Goal: Task Accomplishment & Management: Manage account settings

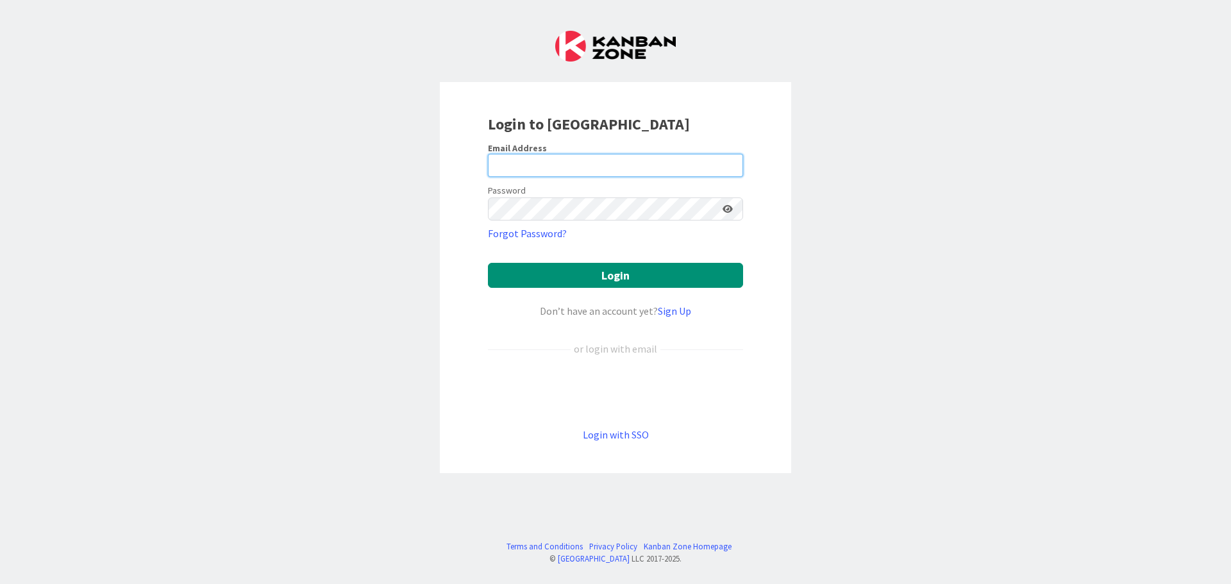
click at [544, 165] on input "email" at bounding box center [615, 165] width 255 height 23
type input "[EMAIL_ADDRESS][DOMAIN_NAME]"
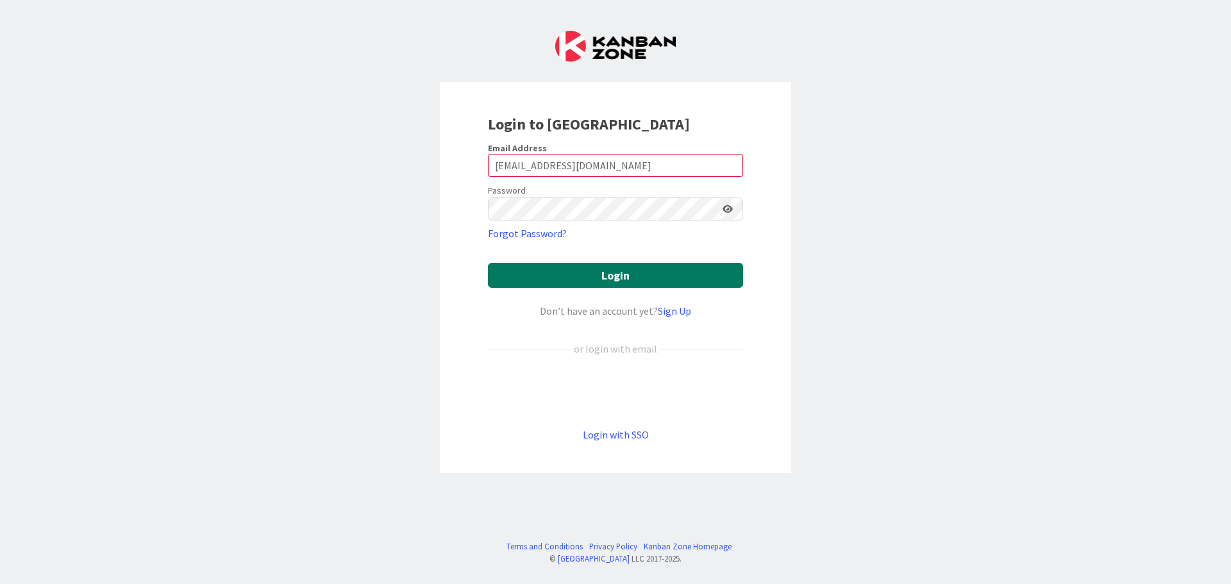
click at [578, 274] on button "Login" at bounding box center [615, 275] width 255 height 25
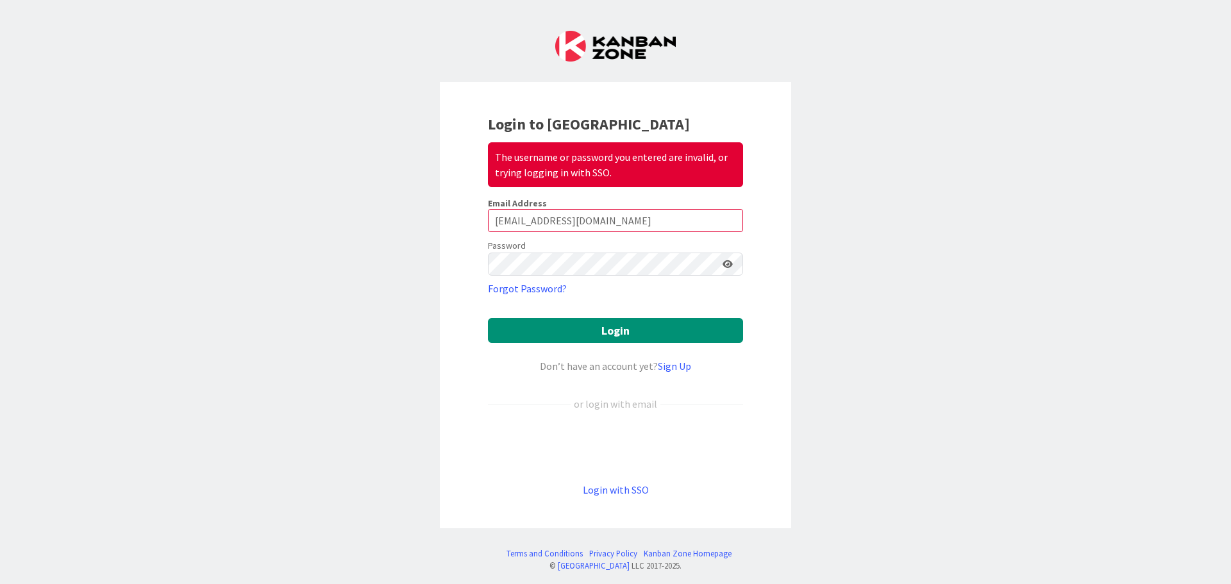
click at [722, 262] on icon at bounding box center [727, 264] width 10 height 9
click at [601, 322] on button "Login" at bounding box center [615, 330] width 255 height 25
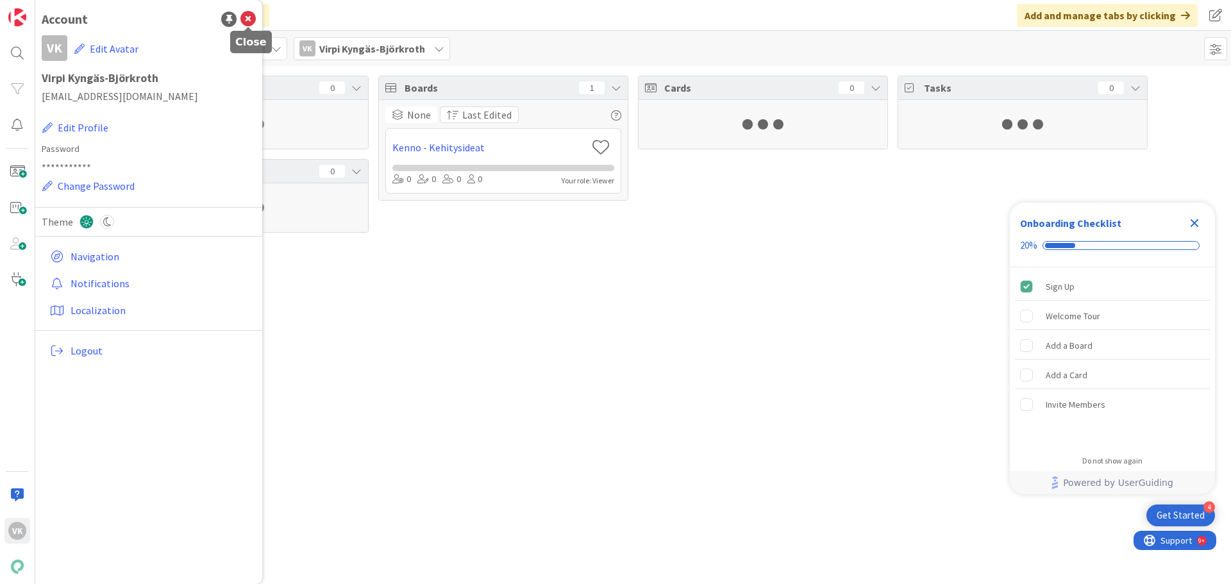
click at [250, 21] on icon at bounding box center [247, 19] width 15 height 15
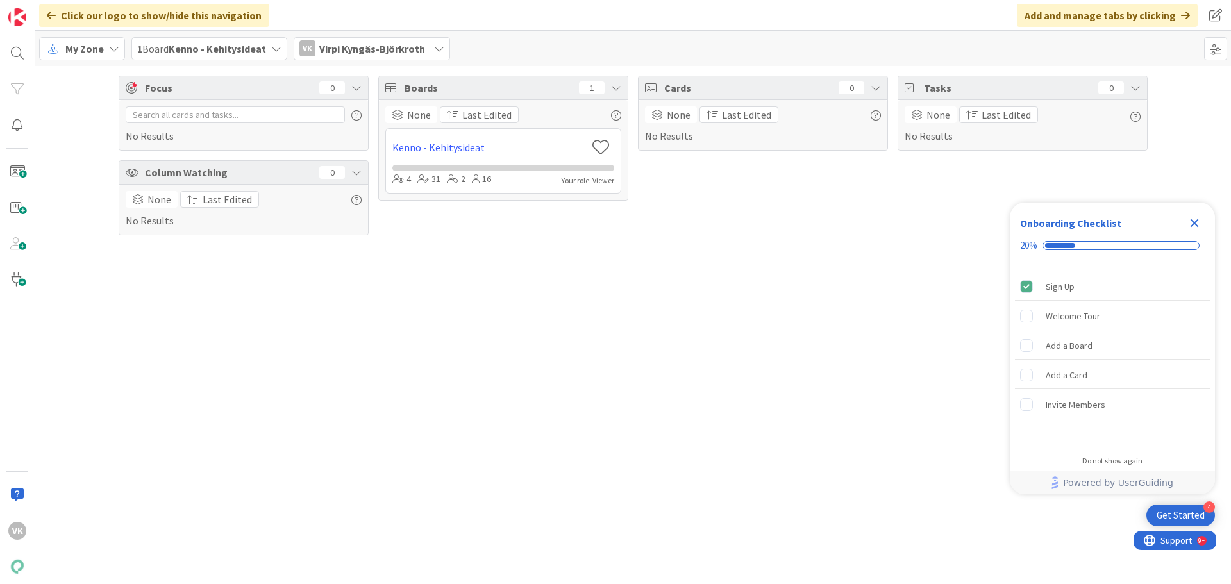
click at [207, 51] on b "Kenno - Kehitysideat" at bounding box center [217, 48] width 97 height 13
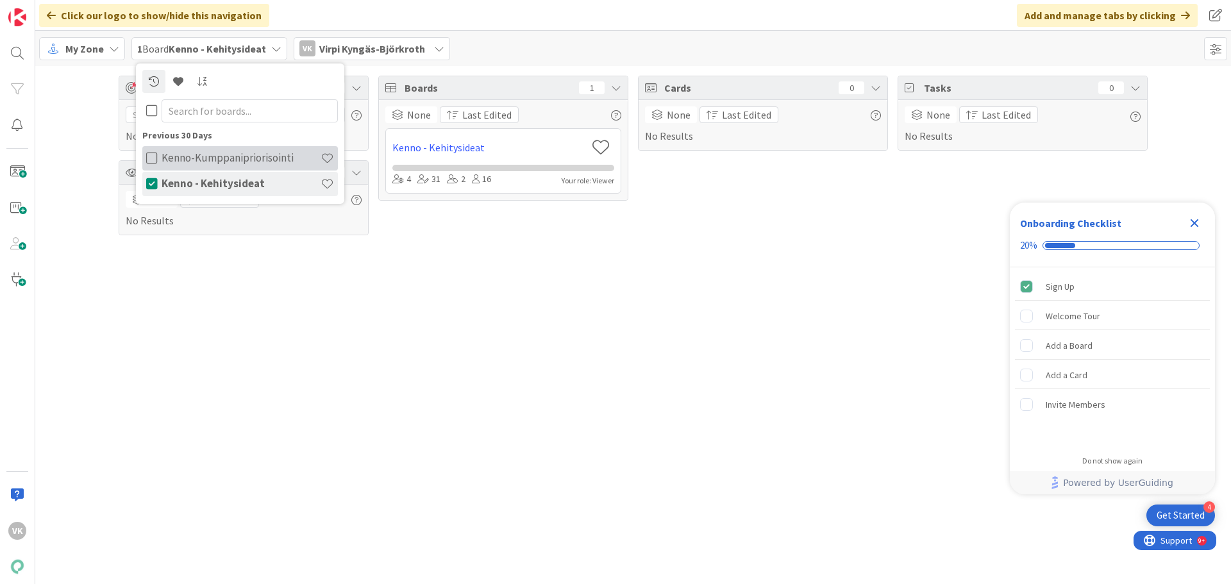
click at [202, 156] on h4 "Kenno-Kumppanipriorisointi" at bounding box center [241, 157] width 159 height 13
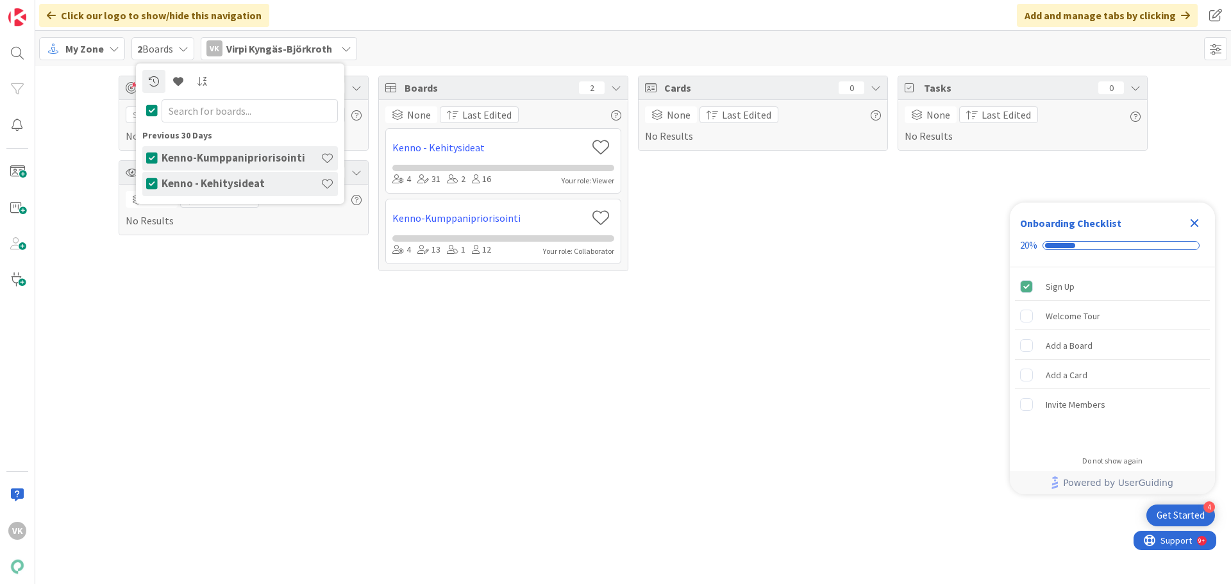
click at [181, 47] on icon at bounding box center [183, 49] width 10 height 10
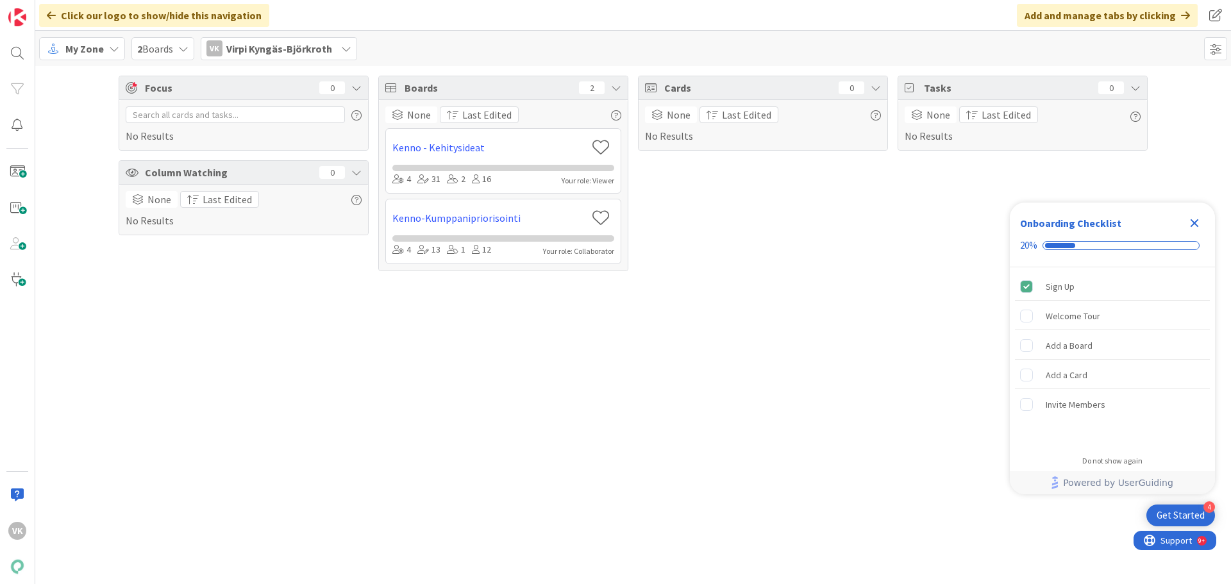
click at [109, 51] on icon at bounding box center [114, 49] width 10 height 10
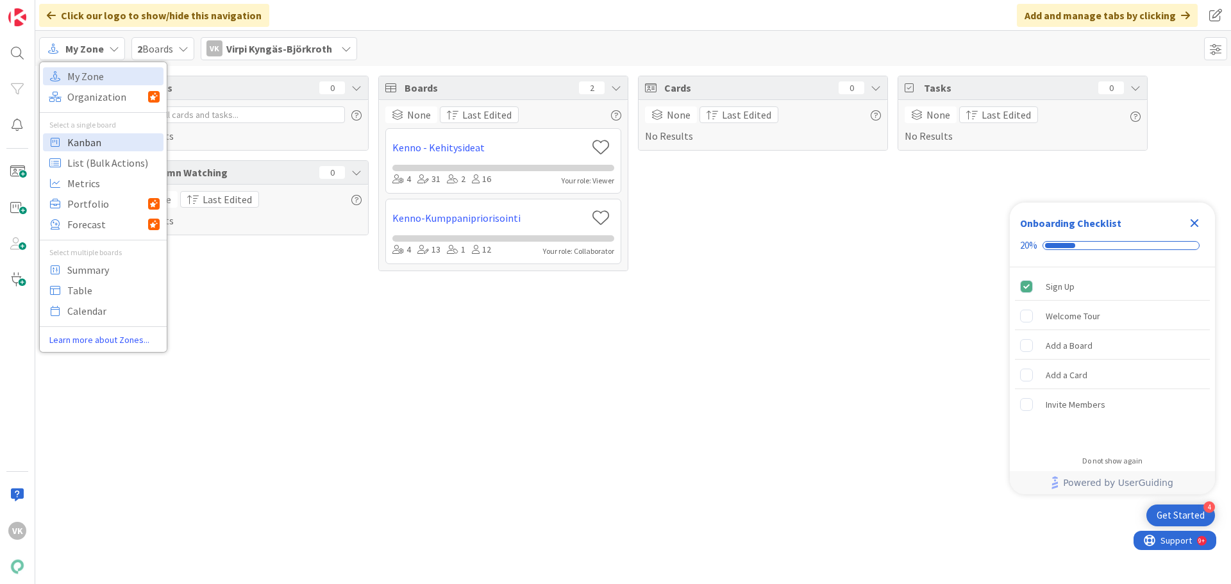
click at [90, 137] on span "Kanban" at bounding box center [113, 142] width 92 height 19
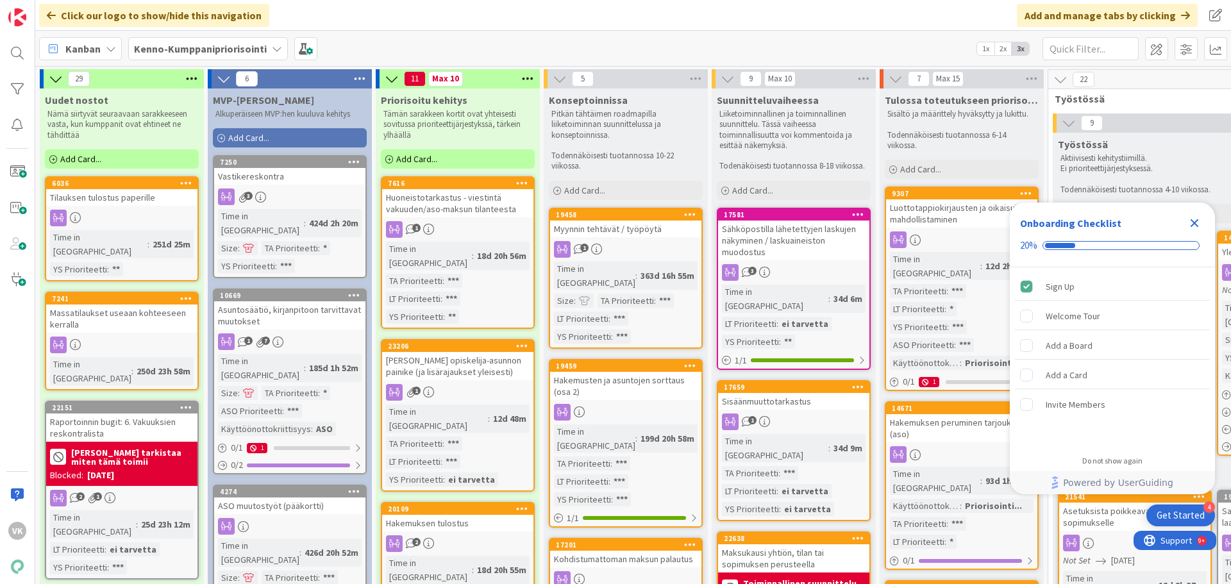
click at [1193, 226] on icon "Close Checklist" at bounding box center [1193, 222] width 15 height 15
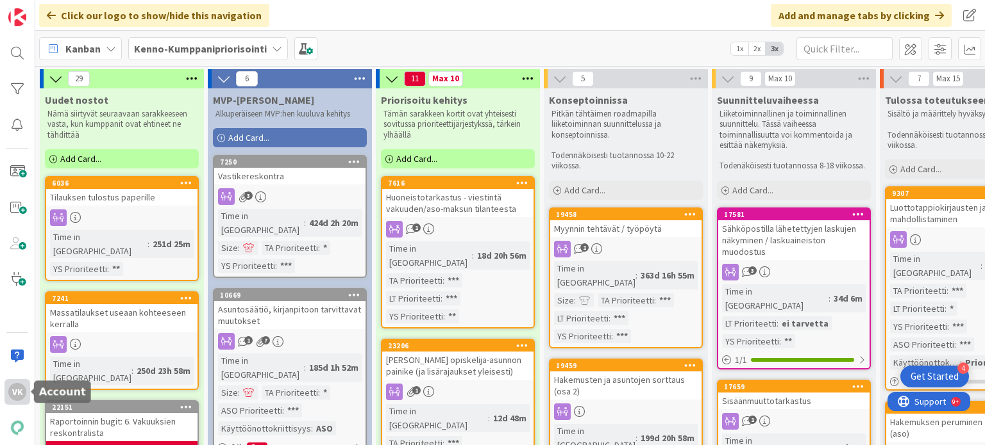
click at [18, 393] on div "VK" at bounding box center [17, 392] width 18 height 18
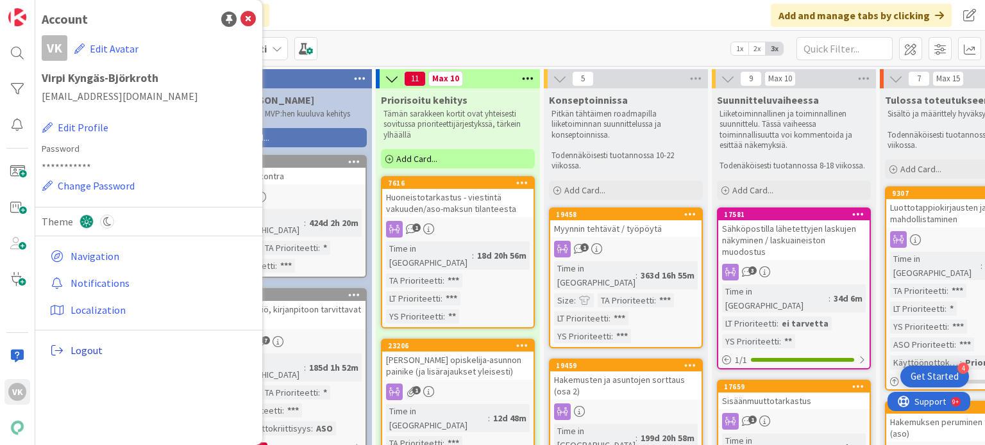
click at [82, 351] on span "Logout" at bounding box center [161, 350] width 180 height 15
